Goal: Information Seeking & Learning: Check status

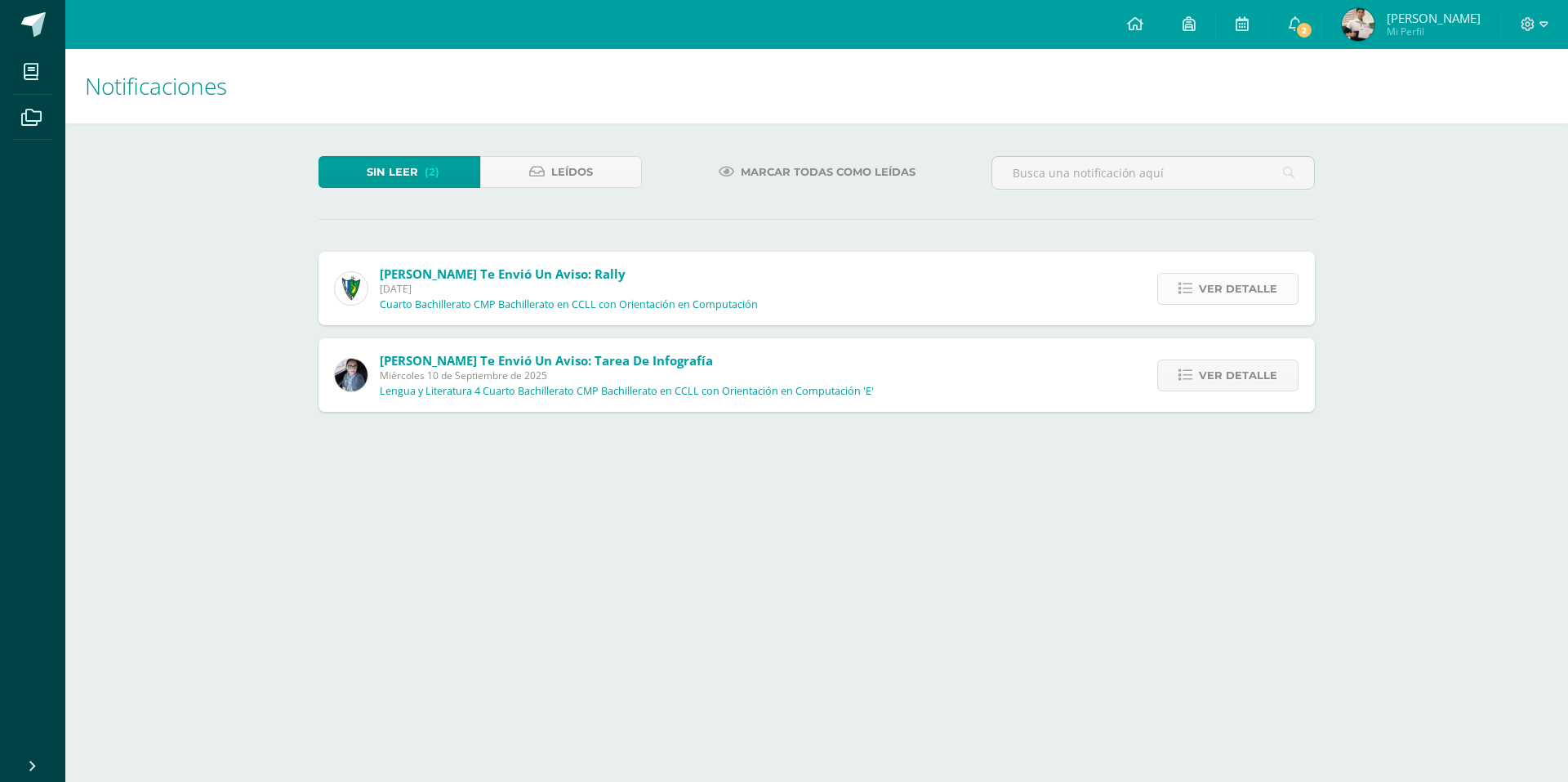
click at [1247, 302] on span "Ver detalle" at bounding box center [1238, 288] width 78 height 30
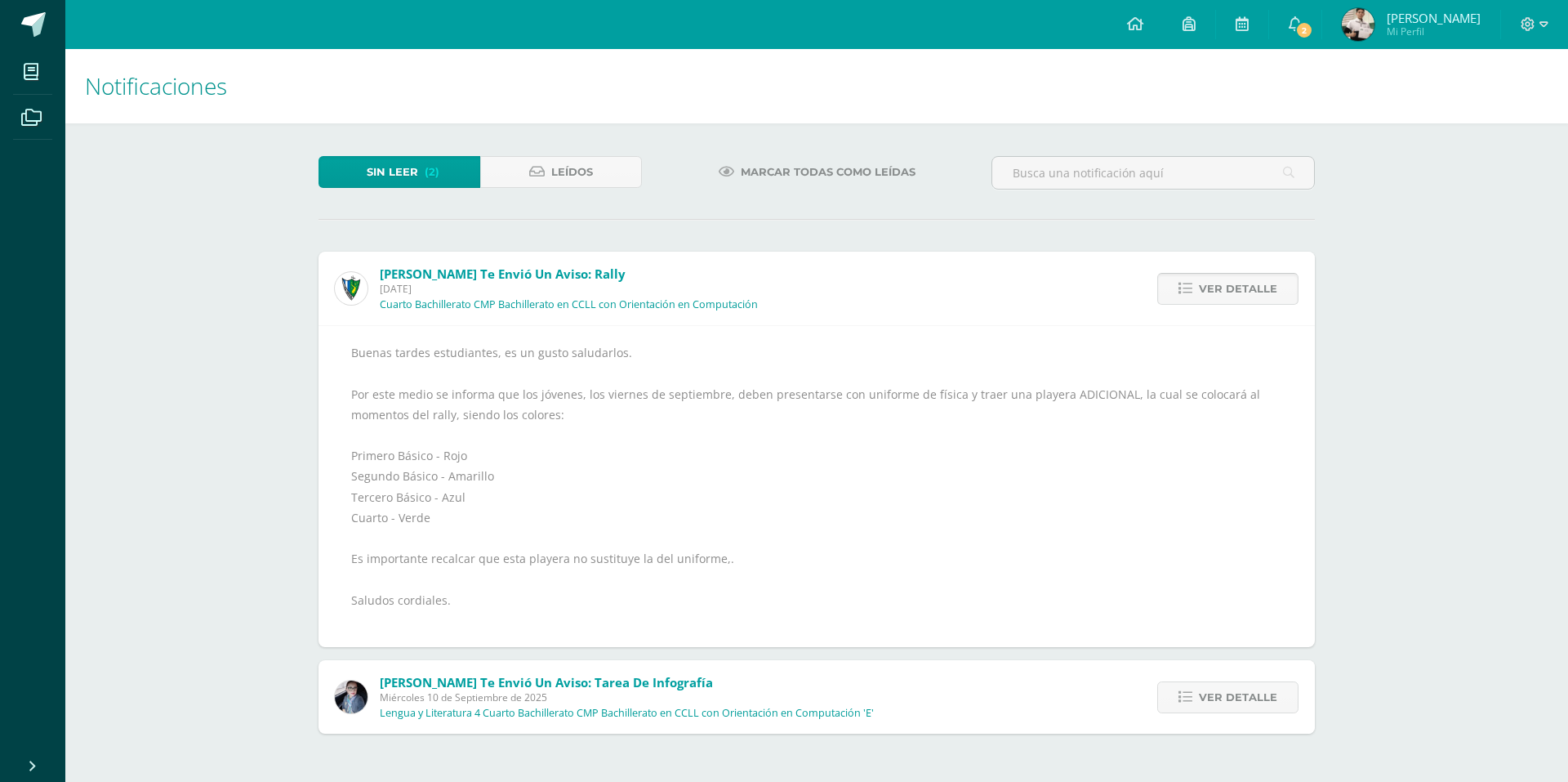
click at [1169, 302] on link "Ver detalle" at bounding box center [1227, 288] width 141 height 32
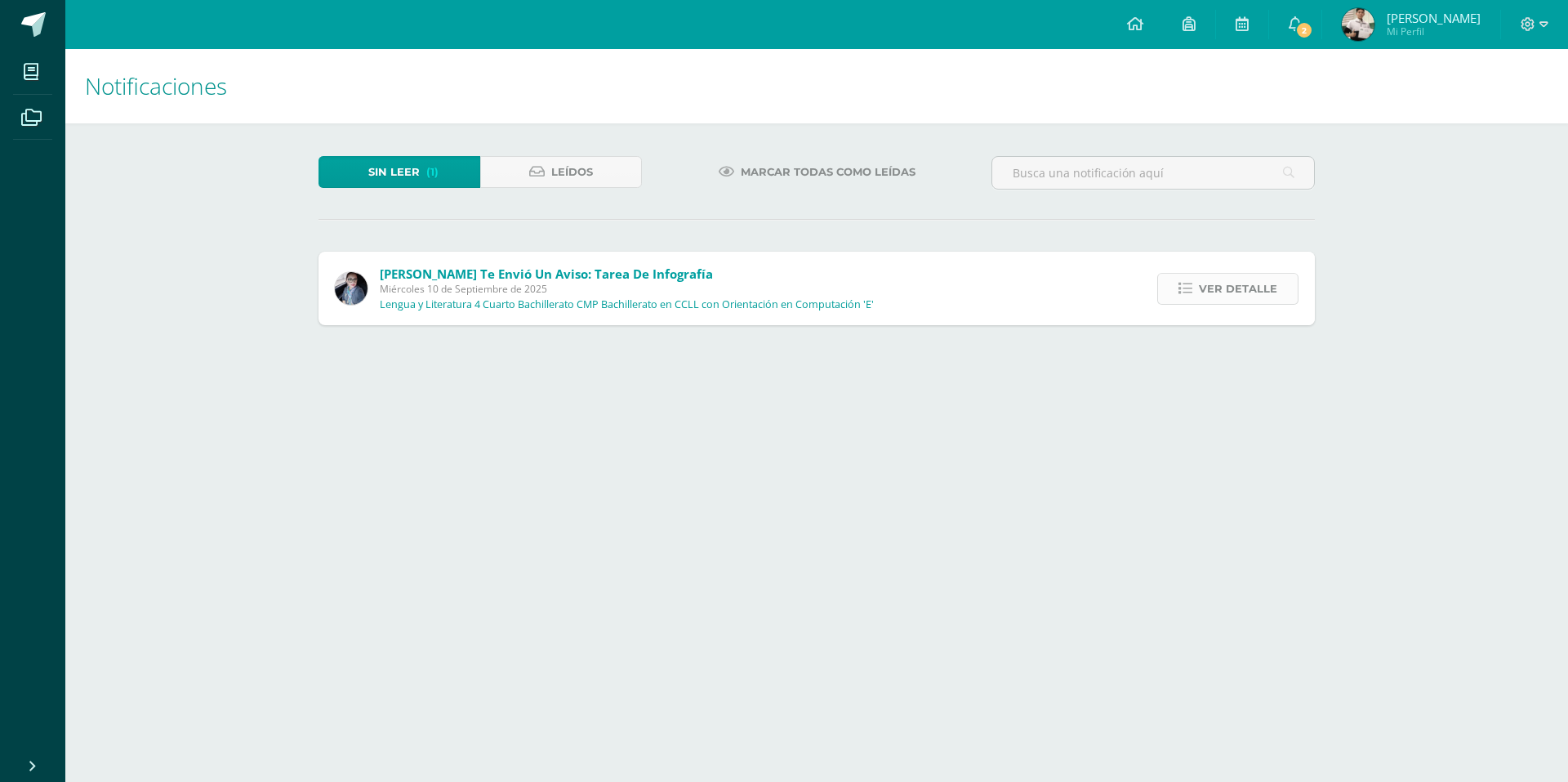
click at [1200, 282] on link "Ver detalle" at bounding box center [1227, 288] width 141 height 32
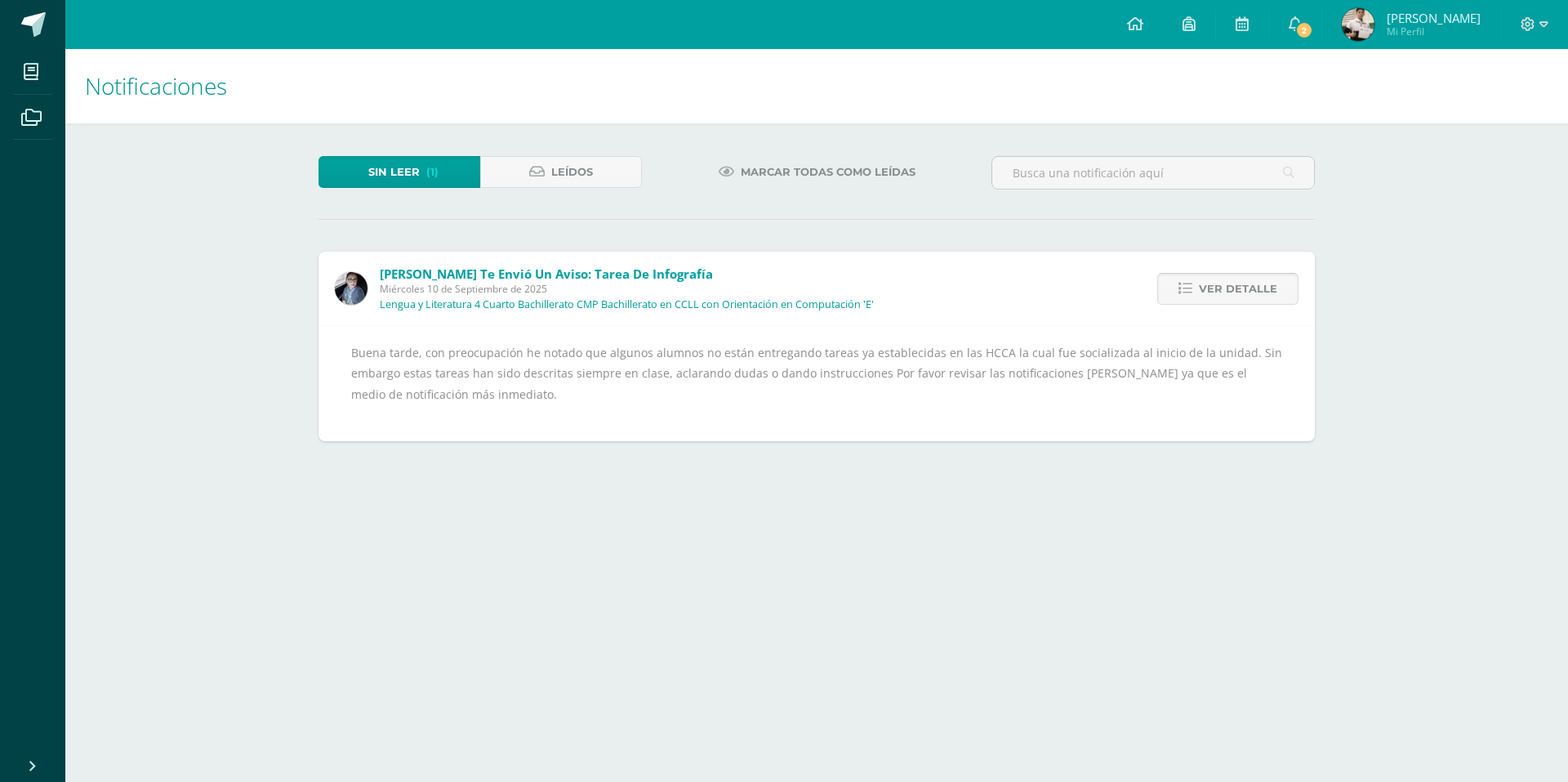
click at [1201, 282] on link "Ver detalle" at bounding box center [1227, 288] width 141 height 32
